Goal: Task Accomplishment & Management: Complete application form

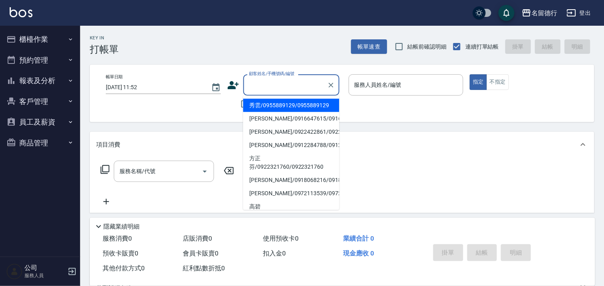
click at [248, 87] on input "顧客姓名/手機號碼/編號" at bounding box center [285, 85] width 77 height 14
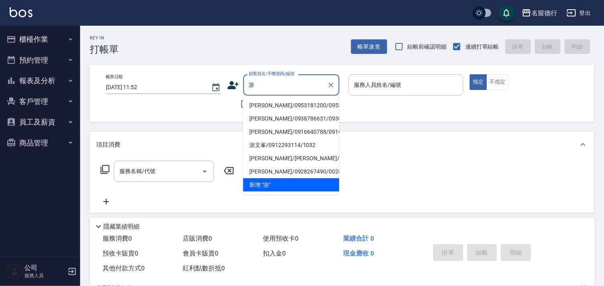
click at [257, 107] on li "[PERSON_NAME]/0953181200/0953181200" at bounding box center [291, 105] width 96 height 13
type input "[PERSON_NAME]/0953181200/0953181200"
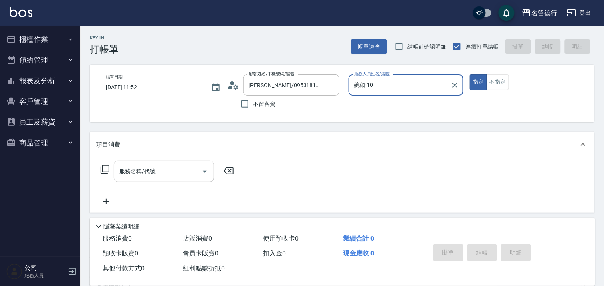
type input "婉如-10"
click at [124, 167] on div "服務名稱/代號 服務名稱/代號" at bounding box center [164, 170] width 100 height 21
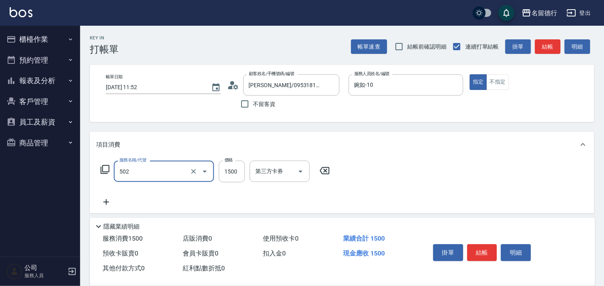
type input "染髮(502)"
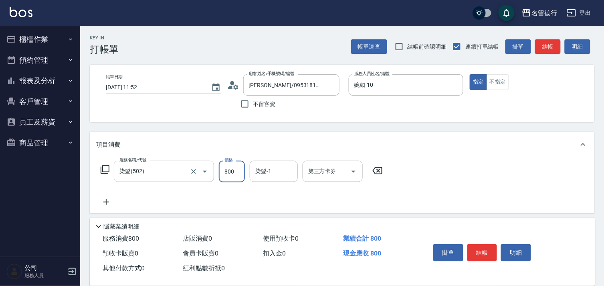
type input "800"
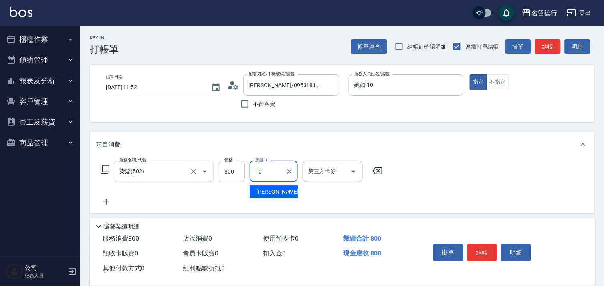
type input "婉如-10"
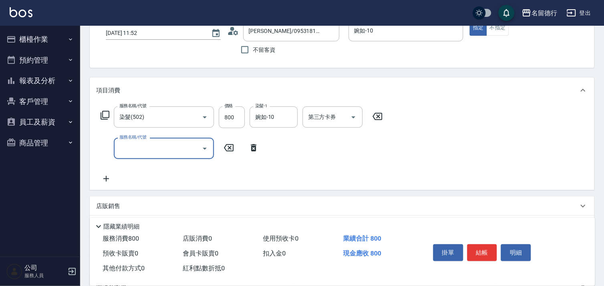
scroll to position [139, 0]
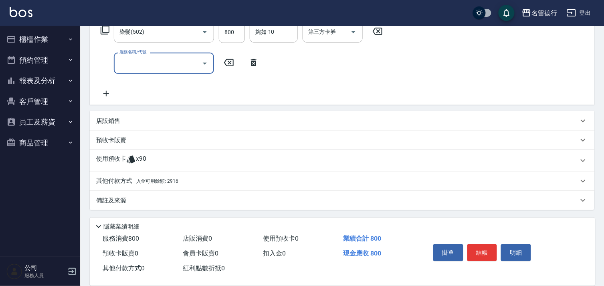
click at [116, 156] on p "使用預收卡" at bounding box center [111, 160] width 30 height 12
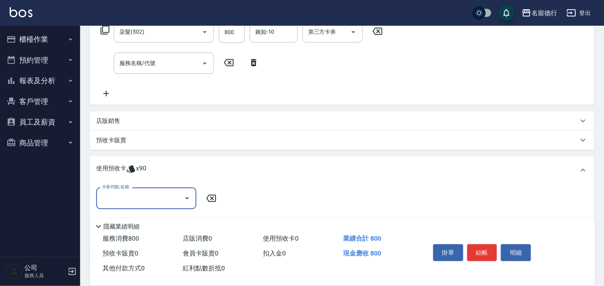
scroll to position [0, 0]
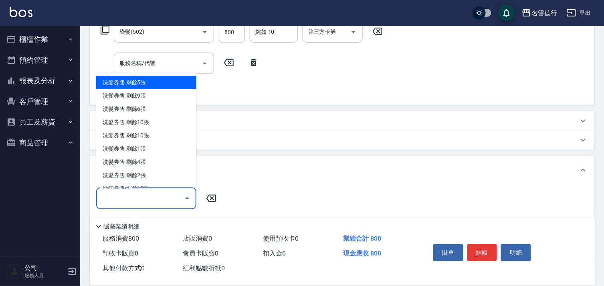
click at [121, 194] on input "卡券代號/名稱" at bounding box center [140, 198] width 81 height 14
click at [133, 76] on div "洗髮券售 剩餘5張" at bounding box center [146, 82] width 100 height 13
type input "洗髮券售"
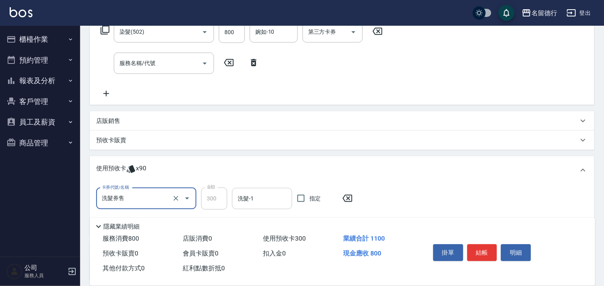
click at [255, 205] on div "洗髮-1" at bounding box center [262, 198] width 60 height 21
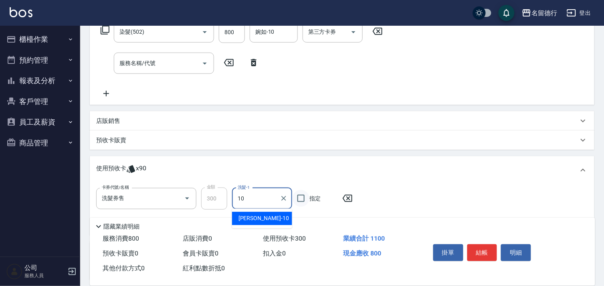
type input "婉如-10"
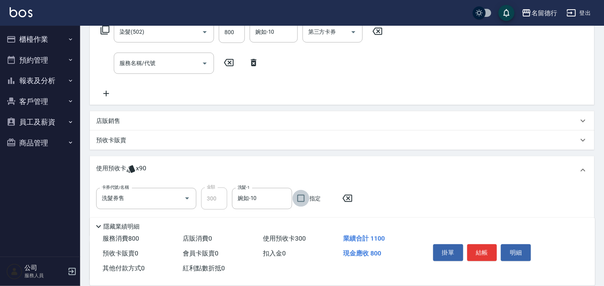
click at [302, 194] on input "指定" at bounding box center [301, 198] width 17 height 17
checkbox input "true"
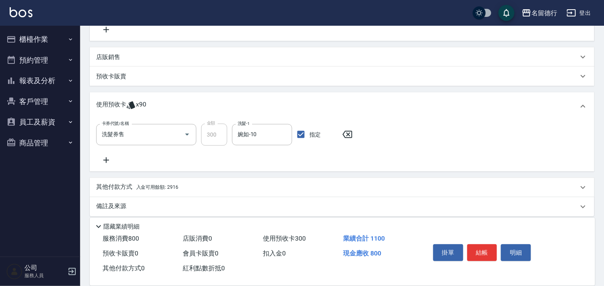
scroll to position [209, 0]
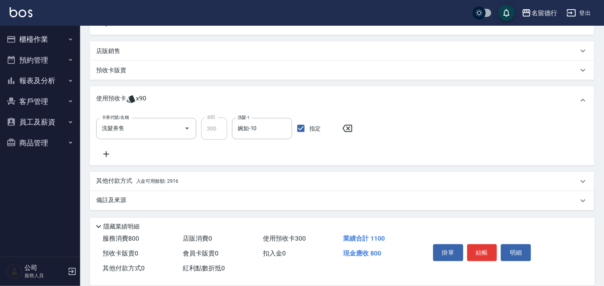
click at [156, 182] on span "入金可用餘額: 2916" at bounding box center [157, 181] width 42 height 6
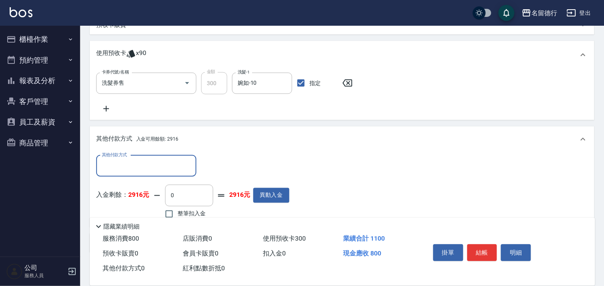
scroll to position [297, 0]
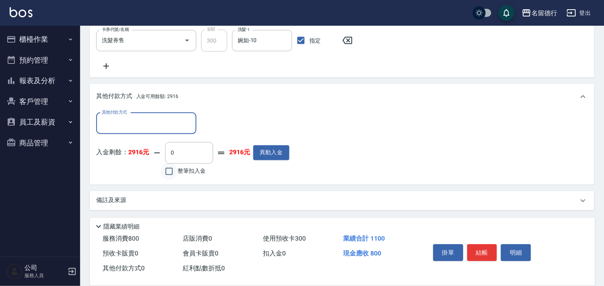
click at [171, 168] on input "整筆扣入金" at bounding box center [169, 171] width 17 height 17
checkbox input "true"
type input "800"
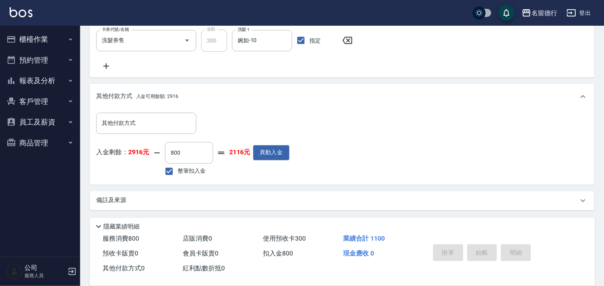
type input "[DATE] 15:07"
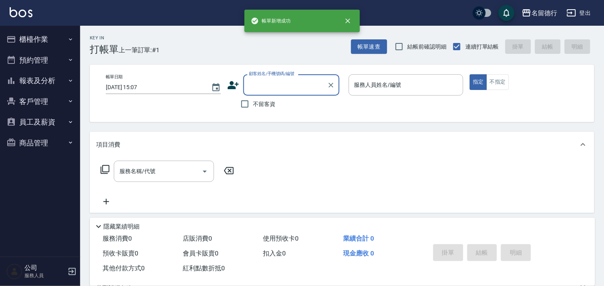
scroll to position [0, 0]
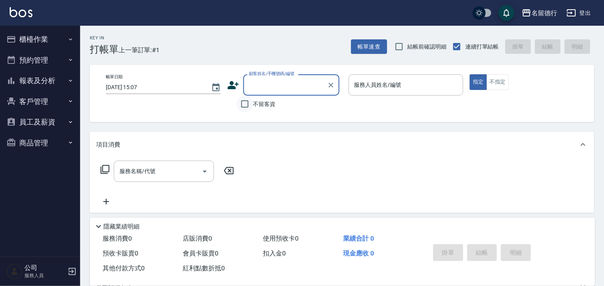
click at [245, 103] on input "不留客資" at bounding box center [245, 103] width 17 height 17
checkbox input "true"
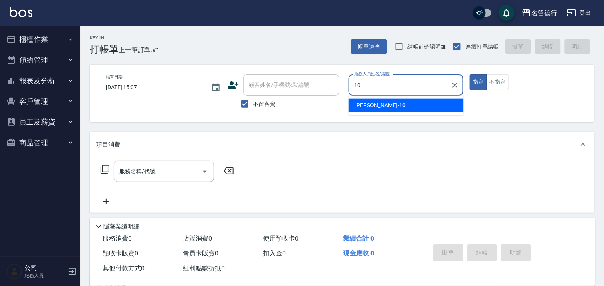
type input "婉如-10"
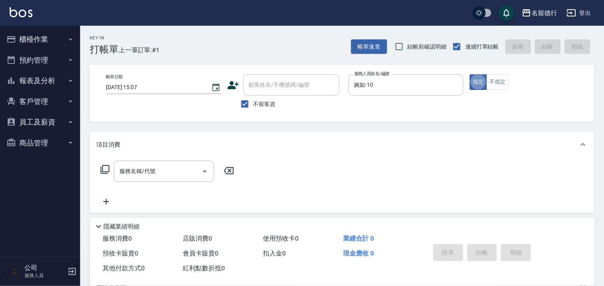
type button "true"
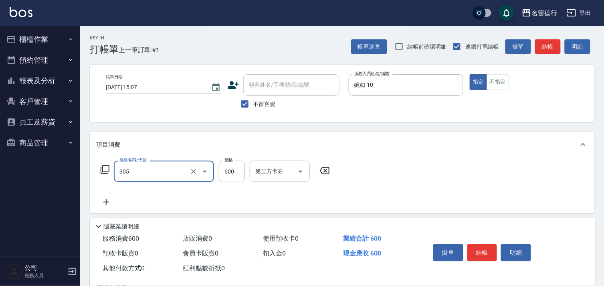
type input "剪髮(305)"
type input "700"
